Goal: Complete application form: Complete application form

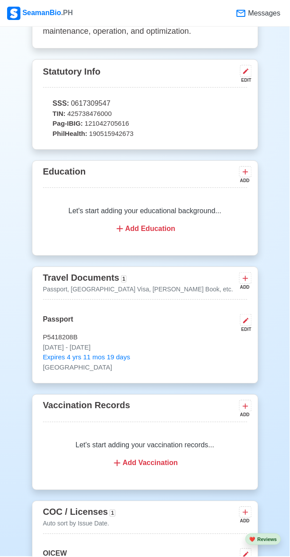
scroll to position [576, 0]
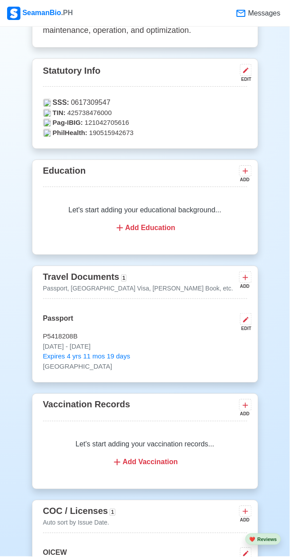
click at [156, 233] on div "Add Education" at bounding box center [145, 228] width 183 height 11
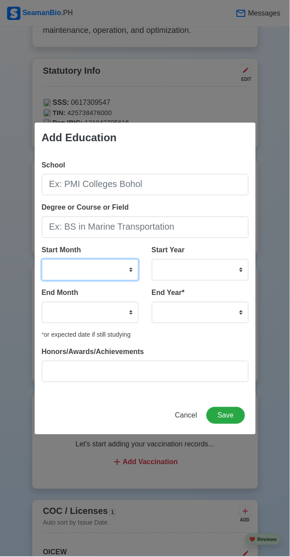
click at [106, 273] on select "January February March April May June July August September October November De…" at bounding box center [90, 270] width 97 height 21
select select "June"
click at [42, 260] on select "January February March April May June July August September October November De…" at bounding box center [90, 270] width 97 height 21
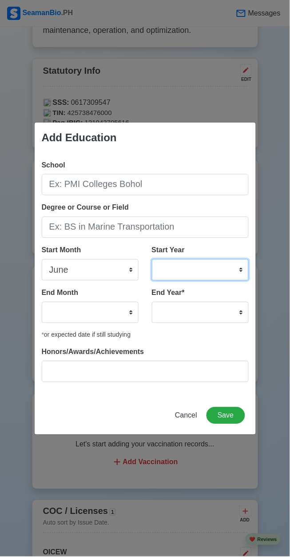
click at [213, 272] on select "2025 2024 2023 2022 2021 2020 2019 2018 2017 2016 2015 2014 2013 2012 2011 2010…" at bounding box center [200, 270] width 97 height 21
select select "1985"
click at [152, 260] on select "2025 2024 2023 2022 2021 2020 2019 2018 2017 2016 2015 2014 2013 2012 2011 2010…" at bounding box center [200, 270] width 97 height 21
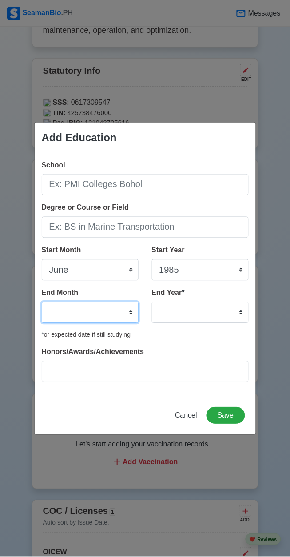
click at [93, 311] on select "January February March April May June July August September October November De…" at bounding box center [90, 312] width 97 height 21
select select "April"
click at [42, 302] on select "January February March April May June July August September October November De…" at bounding box center [90, 312] width 97 height 21
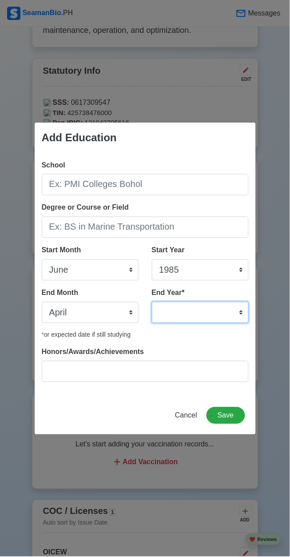
click at [209, 317] on select "2035 2034 2033 2032 2031 2030 2029 2028 2027 2026 2025 2024 2023 2022 2021 2020…" at bounding box center [200, 312] width 97 height 21
select select "1997"
click at [152, 302] on select "2035 2034 2033 2032 2031 2030 2029 2028 2027 2026 2025 2024 2023 2022 2021 2020…" at bounding box center [200, 312] width 97 height 21
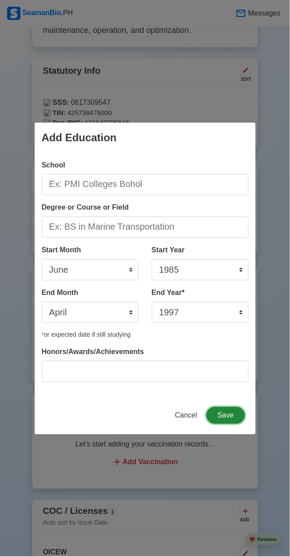
click at [243, 420] on button "Save" at bounding box center [226, 416] width 38 height 17
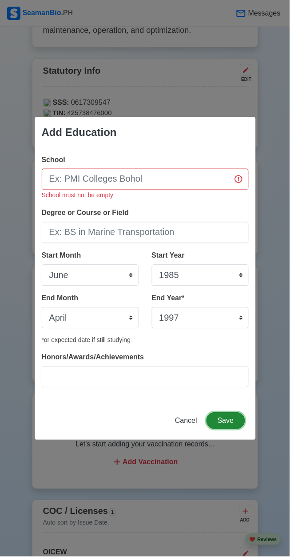
click at [234, 418] on button "Save" at bounding box center [226, 421] width 38 height 17
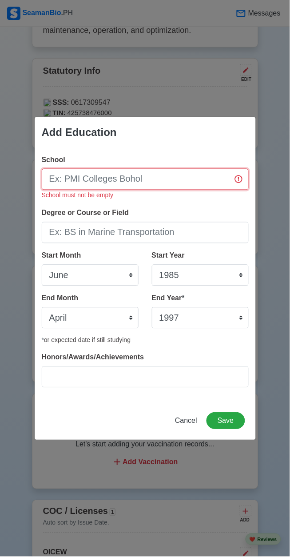
click at [191, 177] on input "School" at bounding box center [145, 179] width 207 height 21
type input "[GEOGRAPHIC_DATA]"
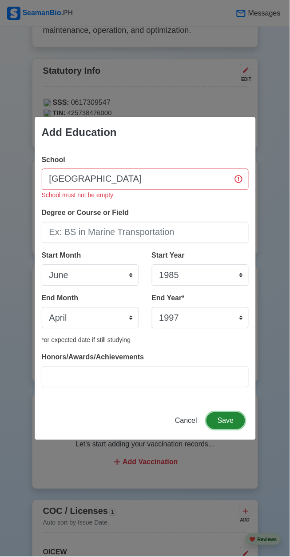
click at [230, 422] on button "Save" at bounding box center [226, 421] width 38 height 17
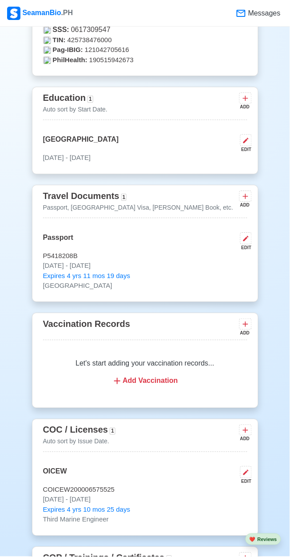
scroll to position [527, 0]
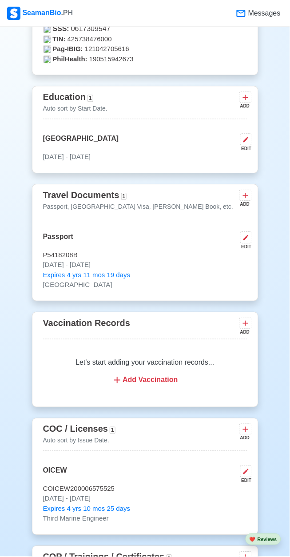
click at [163, 386] on div "Add Vaccination" at bounding box center [145, 381] width 183 height 11
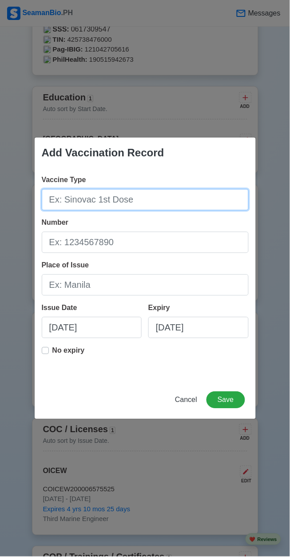
click at [163, 211] on input "Vaccine Type" at bounding box center [145, 199] width 207 height 21
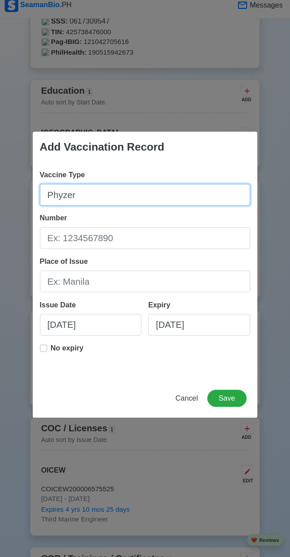
type input "Phyzer"
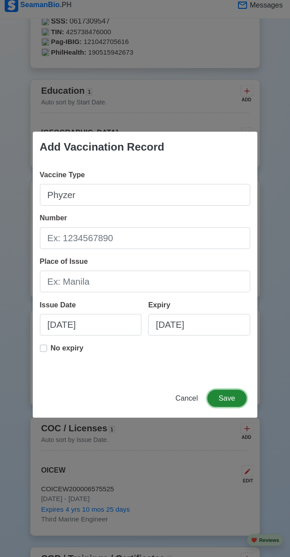
click at [233, 400] on button "Save" at bounding box center [226, 400] width 38 height 17
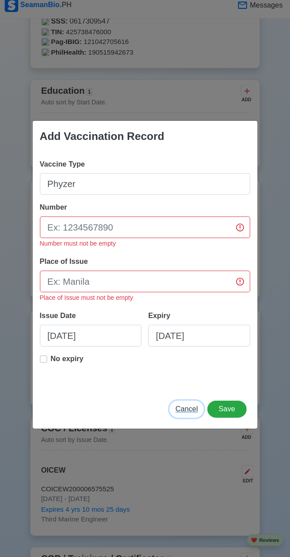
click at [191, 410] on span "Cancel" at bounding box center [186, 411] width 22 height 8
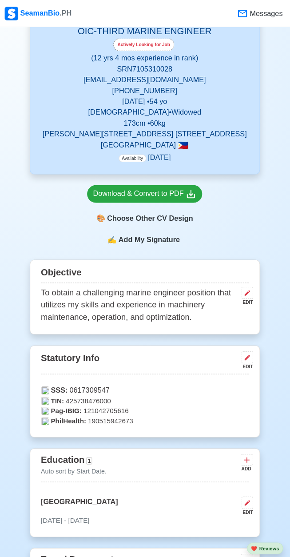
scroll to position [169, 0]
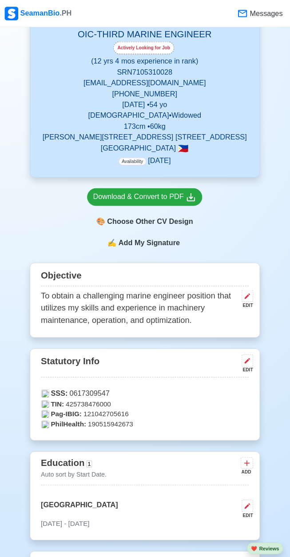
click at [153, 244] on span "Add My Signature" at bounding box center [149, 239] width 64 height 11
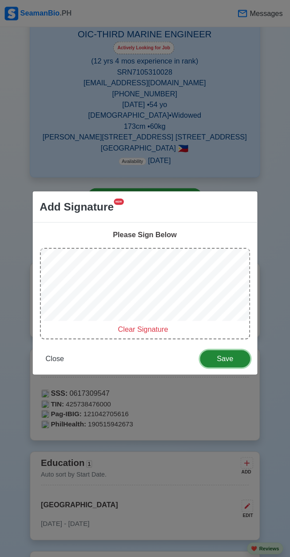
click at [236, 352] on span "Save" at bounding box center [223, 353] width 37 height 8
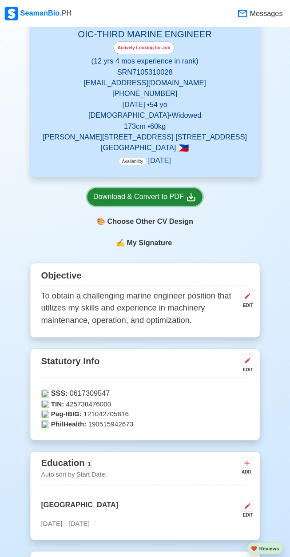
click at [186, 199] on div "Download & Convert to PDF" at bounding box center [145, 193] width 102 height 11
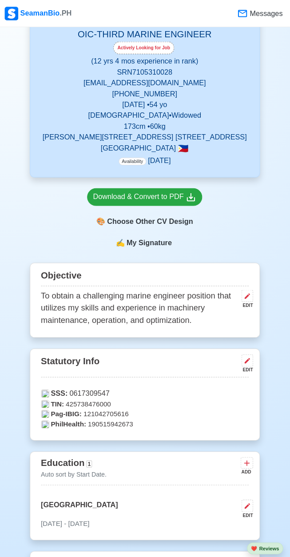
click at [171, 227] on div "🎨 Choose Other CV Design" at bounding box center [144, 218] width 113 height 17
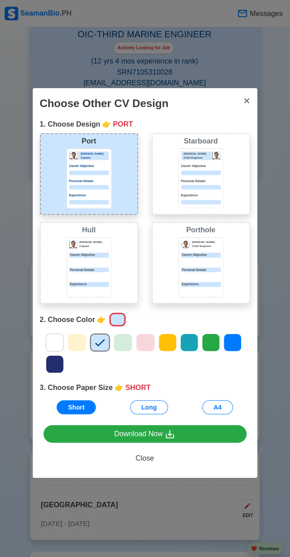
click at [84, 176] on p "Personal Details" at bounding box center [90, 178] width 39 height 5
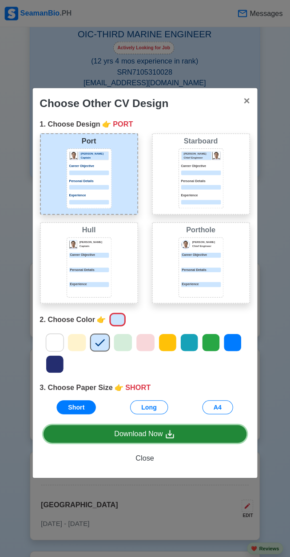
click at [190, 426] on link "Download Now" at bounding box center [145, 427] width 200 height 17
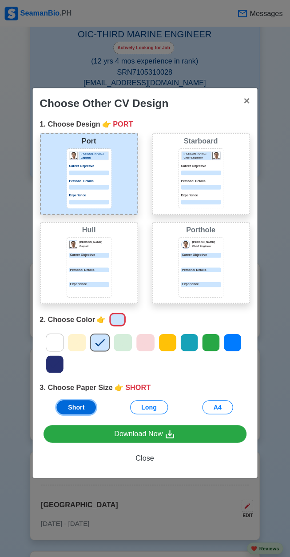
click at [76, 403] on button "Short" at bounding box center [77, 401] width 39 height 14
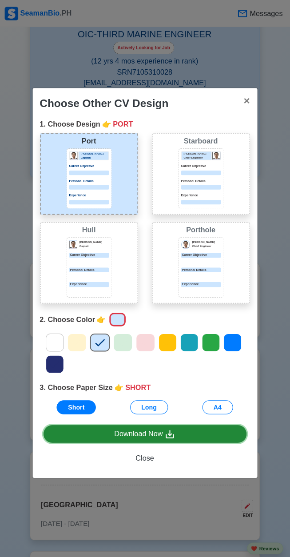
click at [191, 429] on link "Download Now" at bounding box center [145, 427] width 200 height 17
